Goal: Transaction & Acquisition: Obtain resource

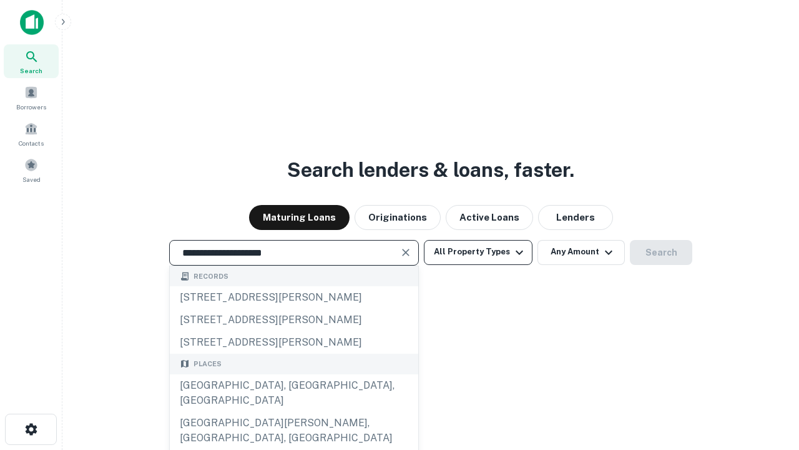
click at [478, 252] on button "All Property Types" at bounding box center [478, 252] width 109 height 25
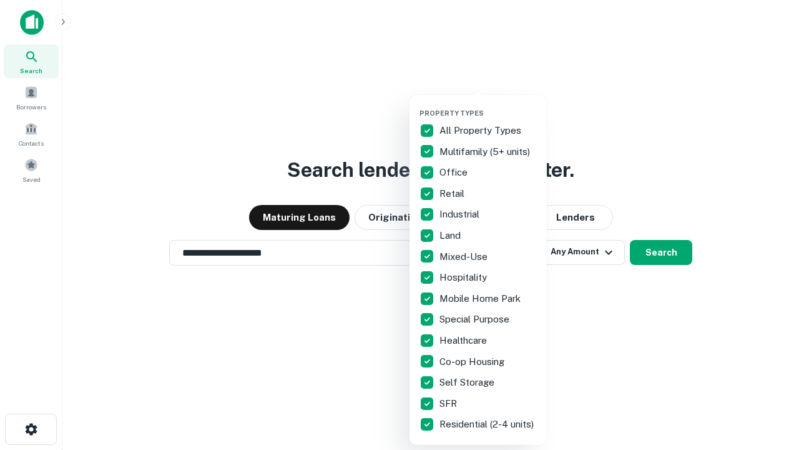
type input "**********"
click at [488, 105] on button "button" at bounding box center [488, 105] width 137 height 1
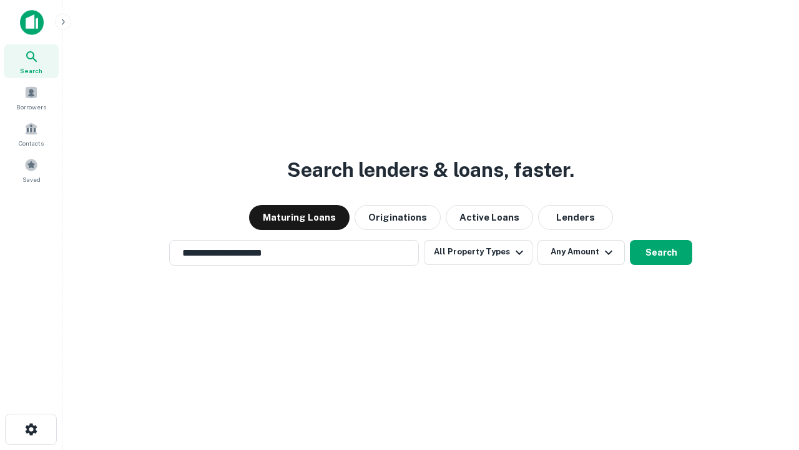
scroll to position [7, 150]
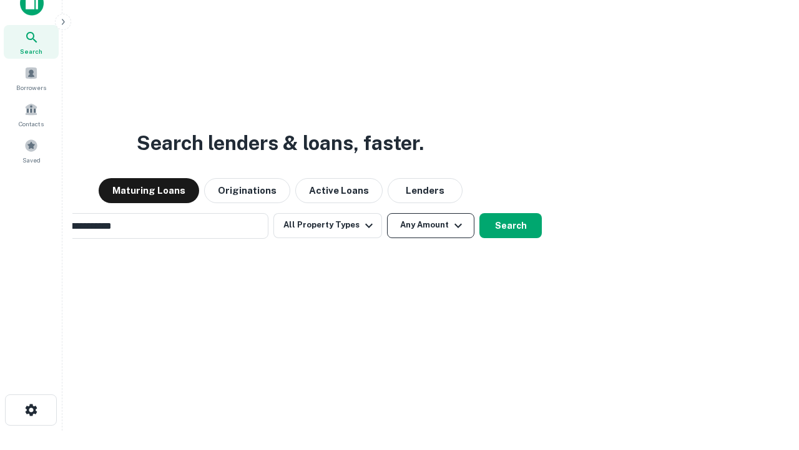
click at [387, 213] on button "Any Amount" at bounding box center [430, 225] width 87 height 25
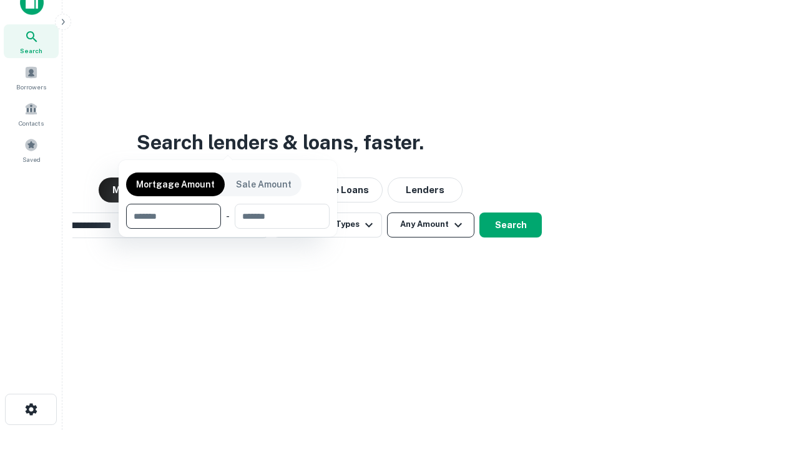
scroll to position [90, 353]
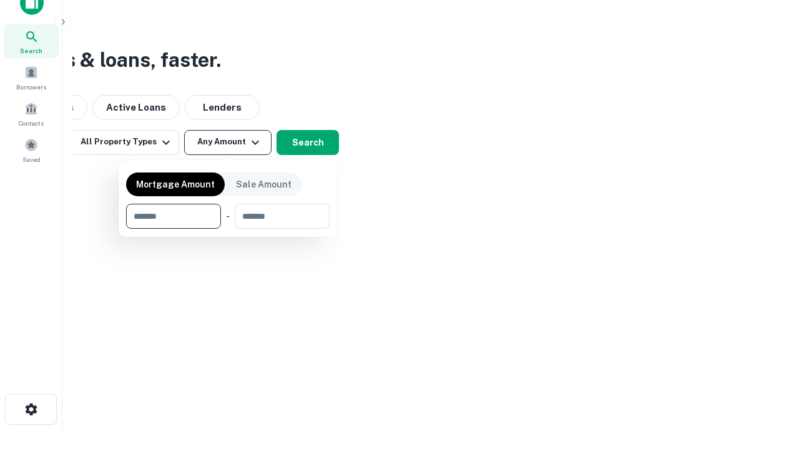
type input "*******"
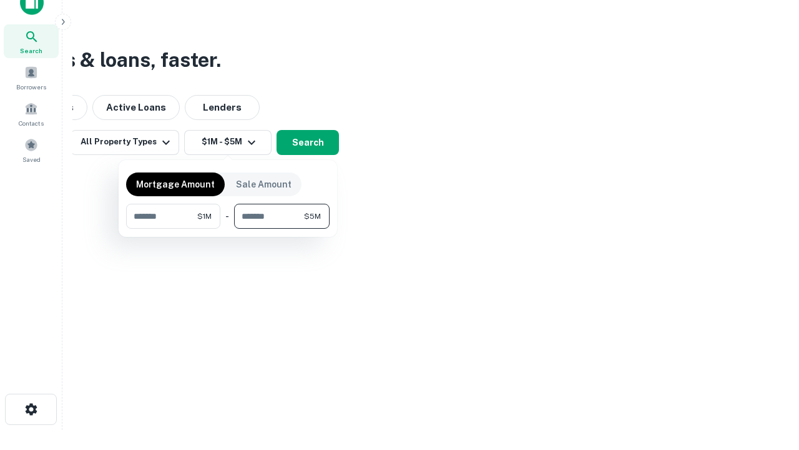
type input "*******"
click at [228, 229] on button "button" at bounding box center [228, 229] width 204 height 1
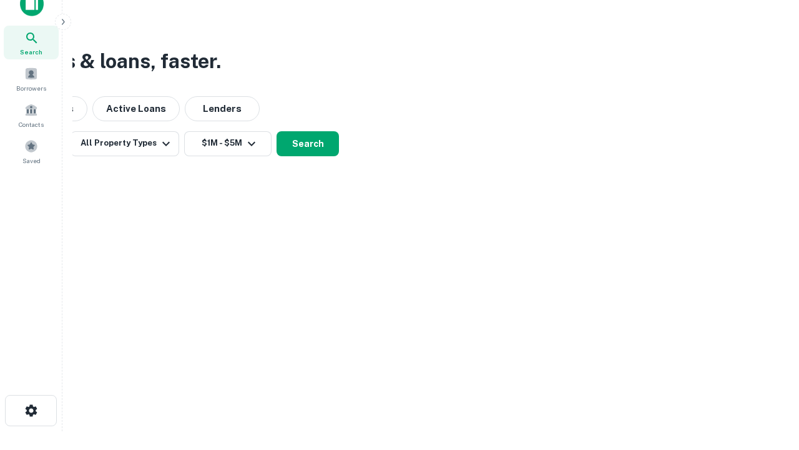
scroll to position [7, 230]
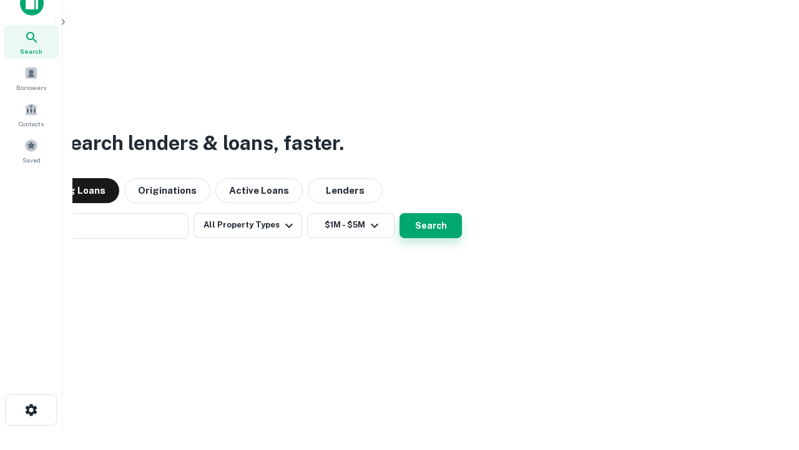
click at [400, 213] on button "Search" at bounding box center [431, 225] width 62 height 25
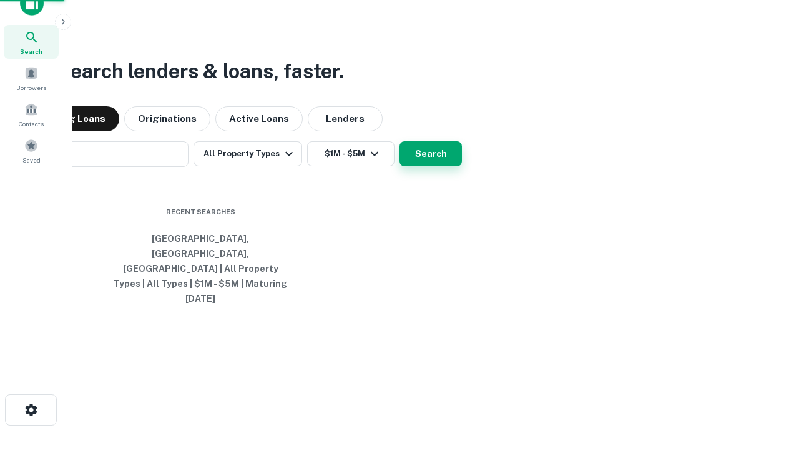
scroll to position [33, 353]
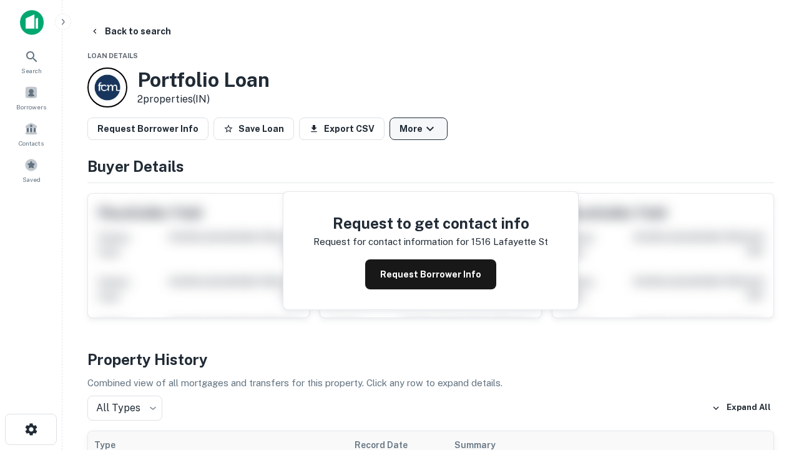
click at [418, 129] on button "More" at bounding box center [419, 128] width 58 height 22
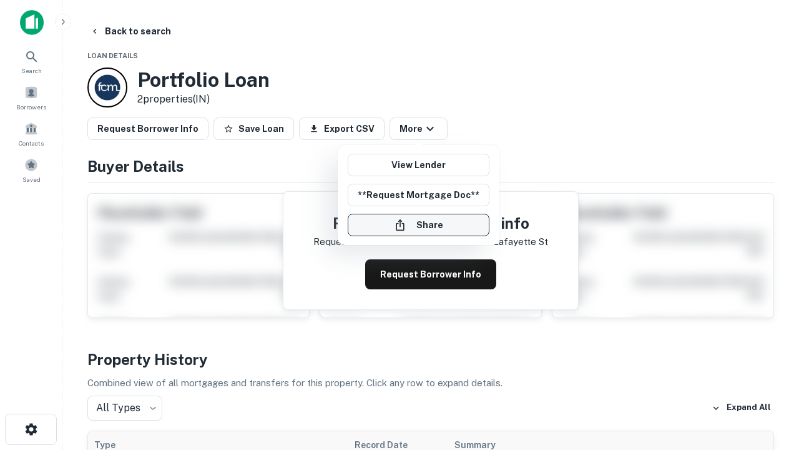
click at [418, 225] on button "Share" at bounding box center [419, 225] width 142 height 22
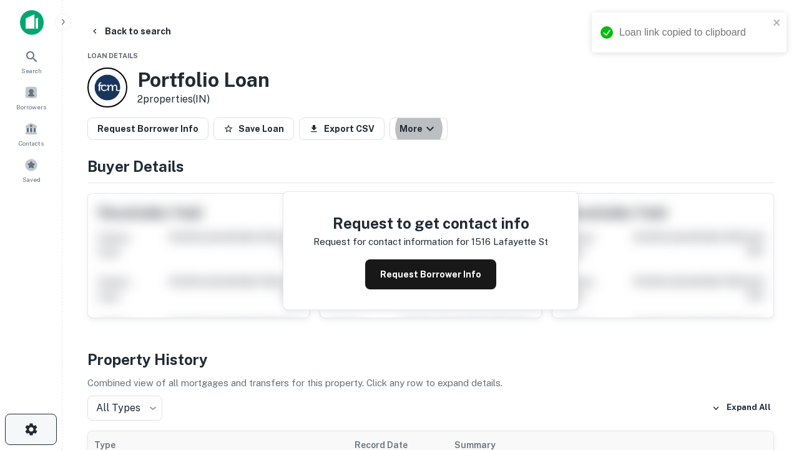
click at [31, 429] on icon "button" at bounding box center [31, 429] width 15 height 15
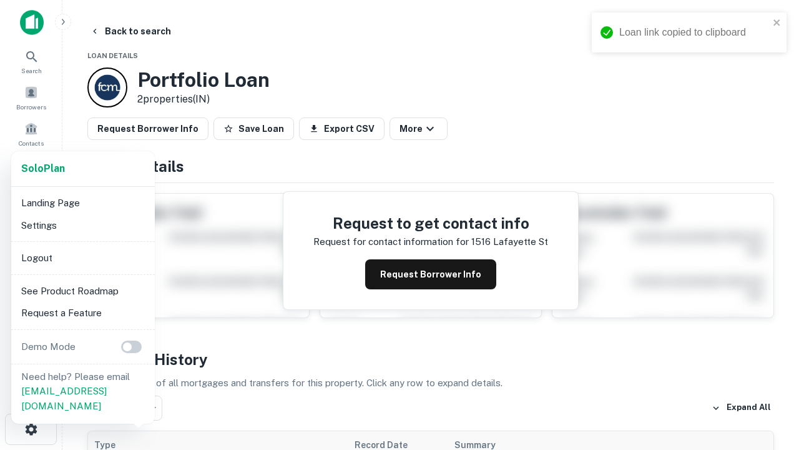
click at [82, 257] on li "Logout" at bounding box center [83, 258] width 134 height 22
